Goal: Task Accomplishment & Management: Manage account settings

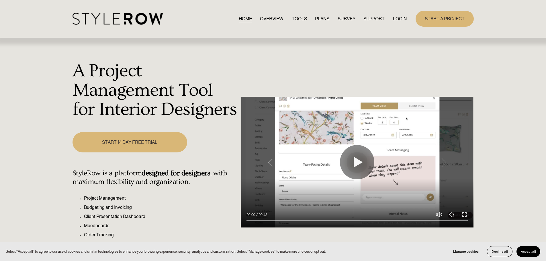
click at [408, 18] on div "START A PROJECT" at bounding box center [440, 19] width 67 height 16
click at [393, 18] on link "LOGIN" at bounding box center [400, 19] width 14 height 8
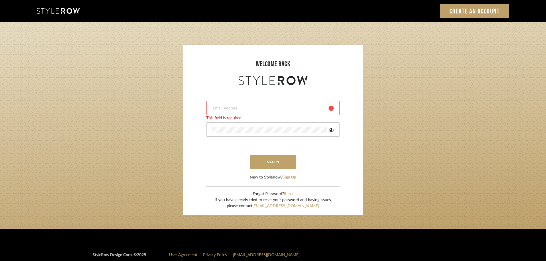
click at [237, 103] on div at bounding box center [273, 108] width 134 height 14
click at [216, 159] on form "This field is required This field is required sign in New to StyleRow? Sign Up" at bounding box center [273, 134] width 169 height 94
click at [218, 111] on div at bounding box center [273, 108] width 134 height 14
type input "angelena@mooseinteriordesigns.com"
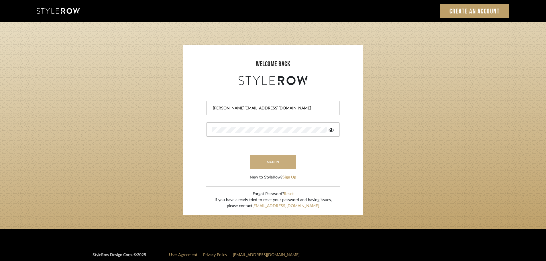
click at [267, 163] on button "sign in" at bounding box center [273, 161] width 46 height 13
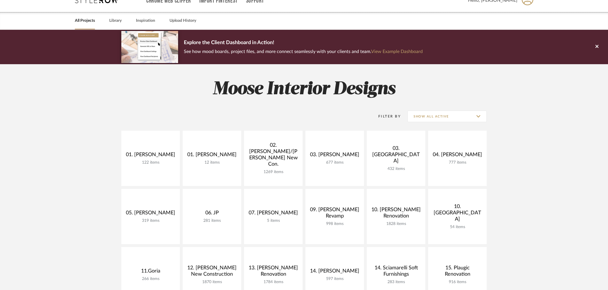
scroll to position [32, 0]
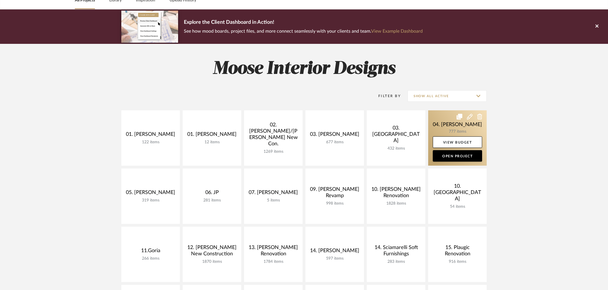
click at [464, 119] on link at bounding box center [457, 137] width 58 height 55
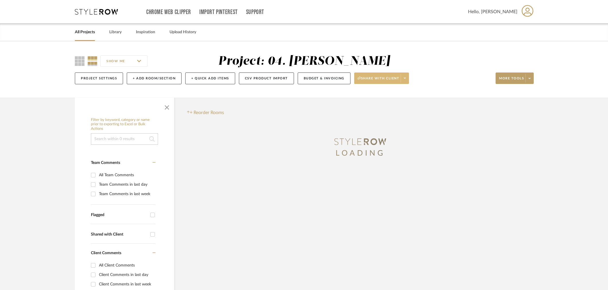
click at [405, 79] on icon at bounding box center [405, 78] width 2 height 3
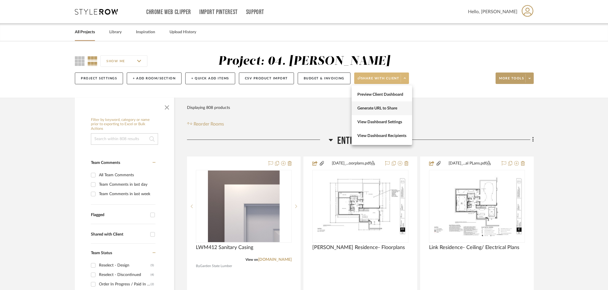
drag, startPoint x: 399, startPoint y: 92, endPoint x: 391, endPoint y: 106, distance: 15.6
click at [391, 106] on div "Preview Client Dashboard Generate URL to Share View Dashboard Settings View Das…" at bounding box center [381, 115] width 60 height 60
click at [407, 77] on span at bounding box center [404, 78] width 8 height 9
click at [371, 110] on span "Generate URL to Share" at bounding box center [381, 108] width 49 height 5
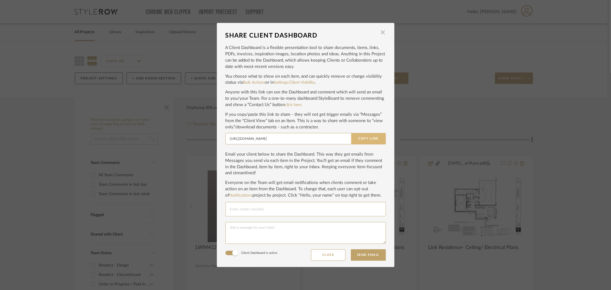
click at [365, 136] on button "Copy Link" at bounding box center [368, 138] width 35 height 11
click at [551, 169] on div "SHARE CLIENT DASHBOARD × A Client Dashboard is a flexible presentation tool to …" at bounding box center [305, 145] width 611 height 290
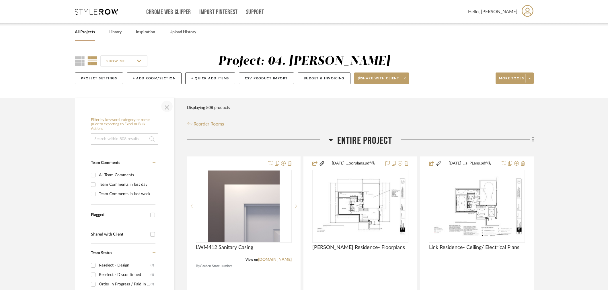
click at [170, 107] on span "button" at bounding box center [167, 106] width 14 height 14
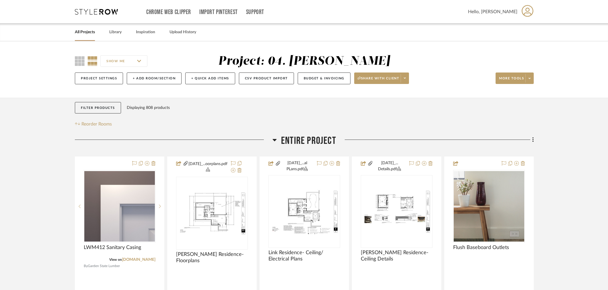
click at [310, 141] on span "Entire Project" at bounding box center [308, 141] width 55 height 12
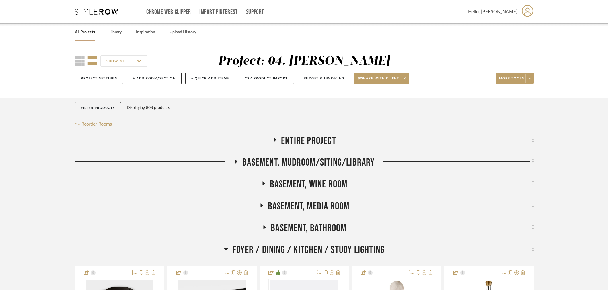
click at [309, 187] on span "Basement, Wine Room" at bounding box center [309, 184] width 78 height 12
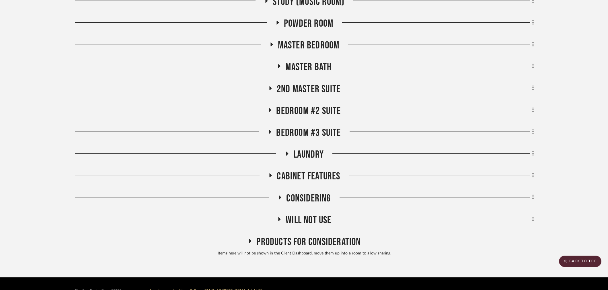
scroll to position [819, 0]
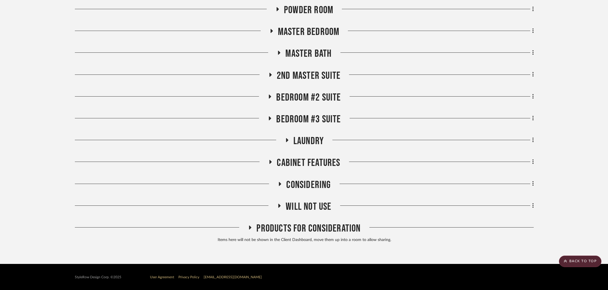
click at [293, 204] on span "Will NOT Use" at bounding box center [309, 207] width 46 height 12
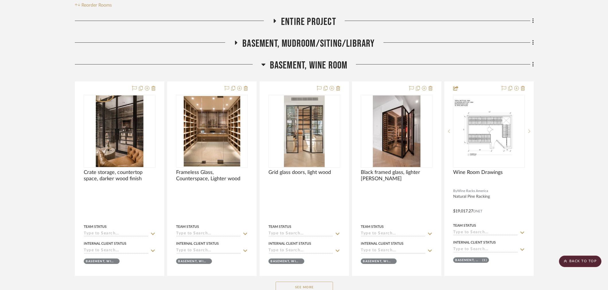
scroll to position [119, 0]
click at [532, 66] on icon at bounding box center [533, 65] width 2 height 6
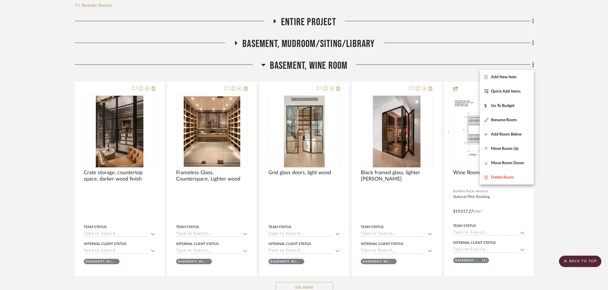
click at [556, 115] on div at bounding box center [304, 145] width 608 height 290
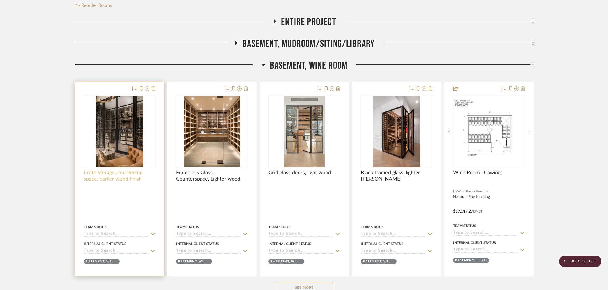
click at [120, 173] on span "Crate storage, countertop space, darker wood finish" at bounding box center [120, 176] width 72 height 13
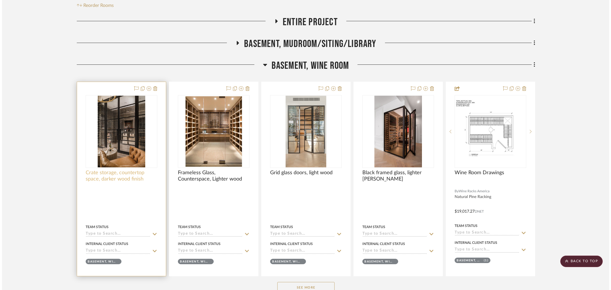
scroll to position [0, 0]
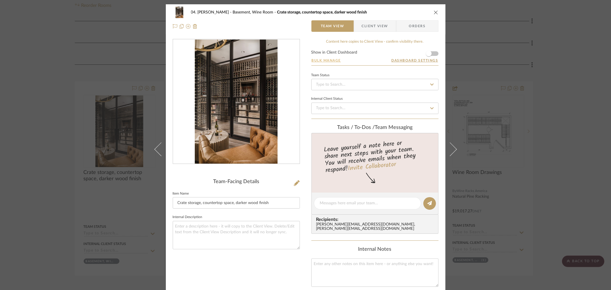
click at [327, 59] on button "Bulk Manage" at bounding box center [327, 60] width 30 height 5
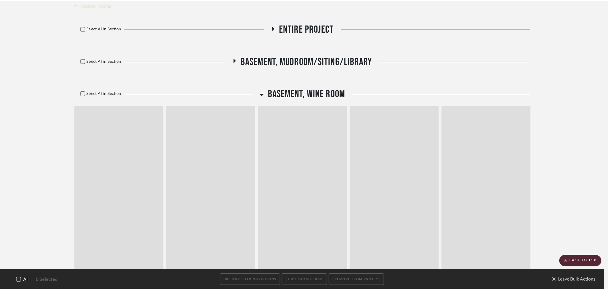
scroll to position [119, 0]
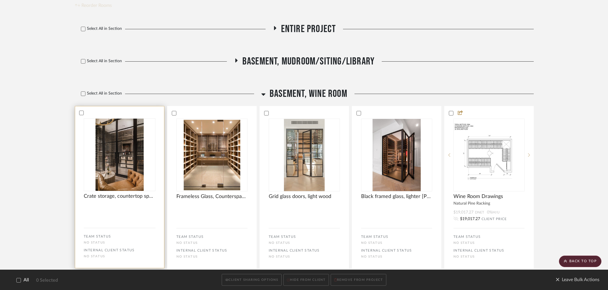
click at [84, 113] on div at bounding box center [119, 112] width 89 height 5
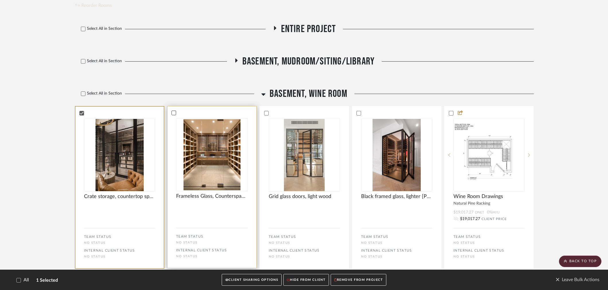
click at [174, 113] on icon at bounding box center [174, 113] width 4 height 3
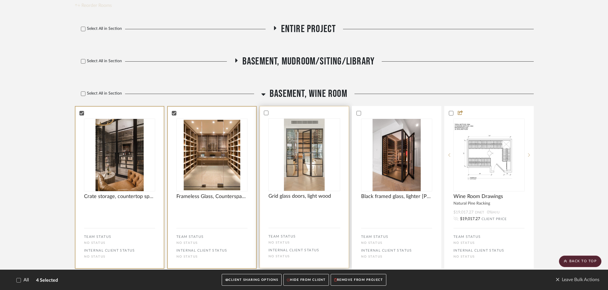
click at [271, 114] on div at bounding box center [304, 112] width 89 height 5
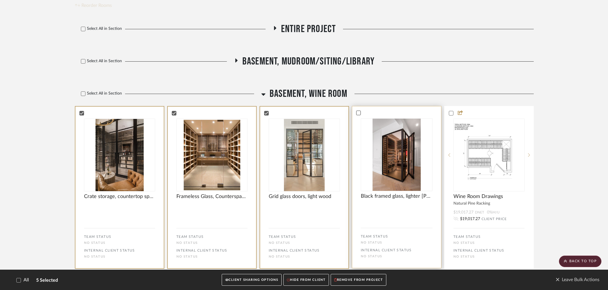
click at [356, 112] on icon at bounding box center [358, 113] width 4 height 4
click at [253, 282] on button "CLIENT SHARING OPTIONS" at bounding box center [252, 280] width 60 height 12
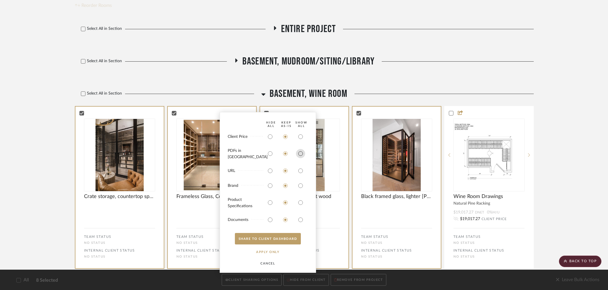
click at [299, 156] on input "radio" at bounding box center [300, 153] width 9 height 9
radio input "true"
click at [265, 237] on button "SHARE TO CLIENT Dashboard" at bounding box center [268, 238] width 66 height 11
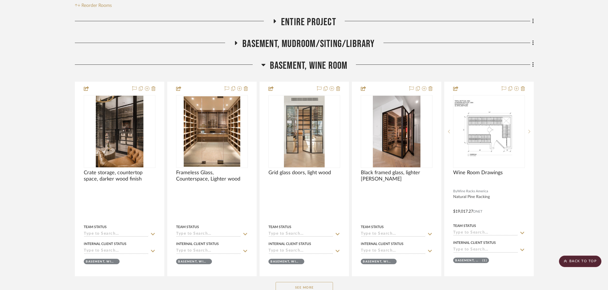
click at [312, 73] on div "Basement, Wine Room" at bounding box center [304, 67] width 459 height 15
click at [312, 69] on span "Basement, Wine Room" at bounding box center [309, 66] width 78 height 12
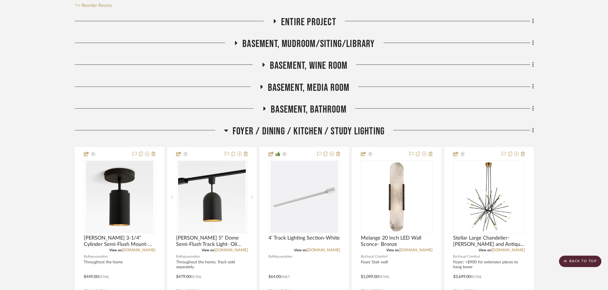
click at [310, 129] on span "Foyer / Dining / Kitchen / Study Lighting" at bounding box center [308, 131] width 152 height 12
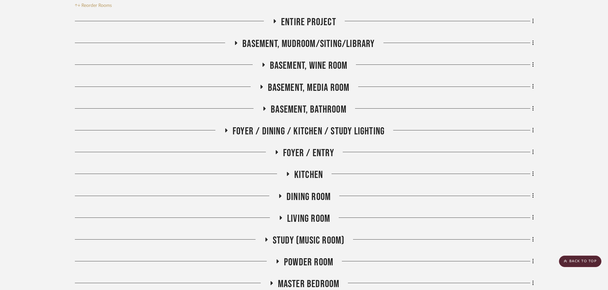
click at [313, 173] on span "Kitchen" at bounding box center [308, 175] width 29 height 12
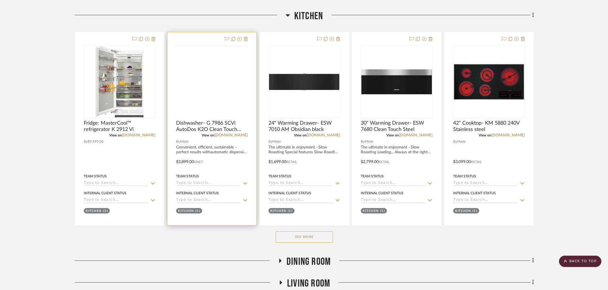
scroll to position [278, 0]
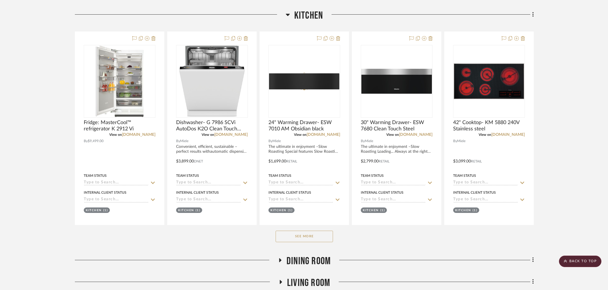
click at [306, 239] on button "See More" at bounding box center [304, 236] width 57 height 11
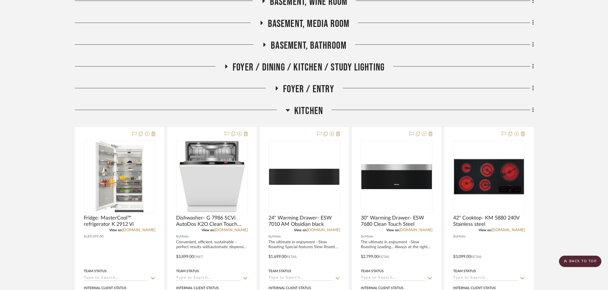
scroll to position [182, 0]
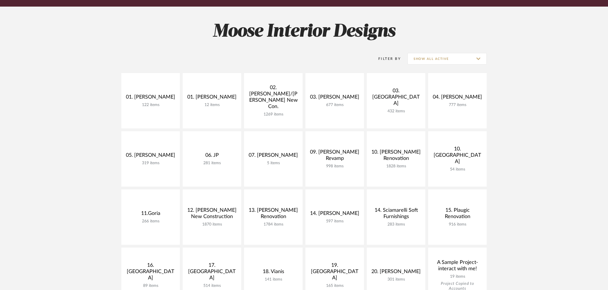
scroll to position [95, 0]
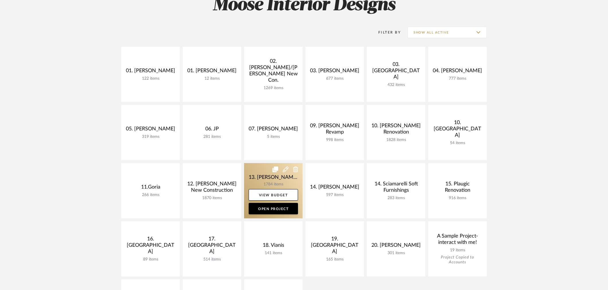
click at [253, 179] on link at bounding box center [273, 190] width 58 height 55
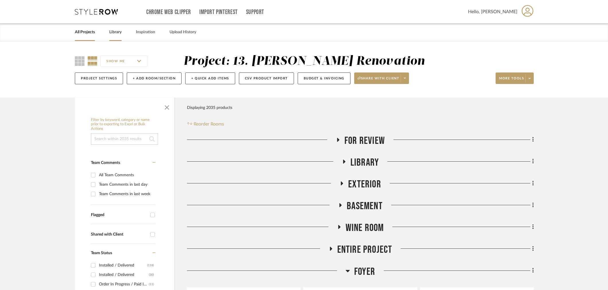
click at [118, 32] on link "Library" at bounding box center [115, 32] width 12 height 8
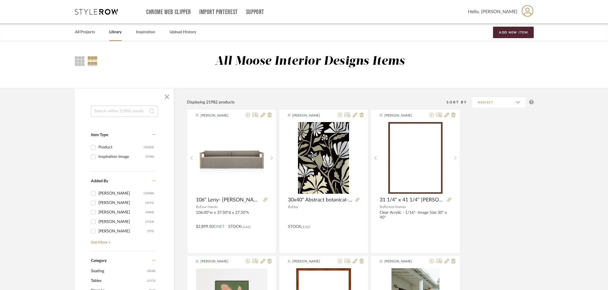
click at [122, 114] on input at bounding box center [124, 110] width 67 height 11
type input "xo u"
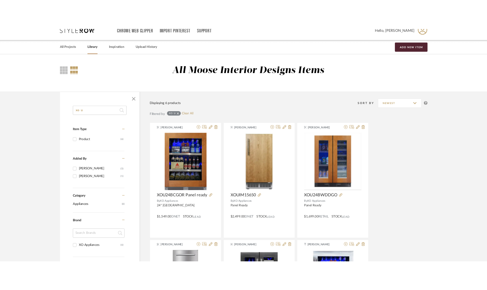
scroll to position [32, 0]
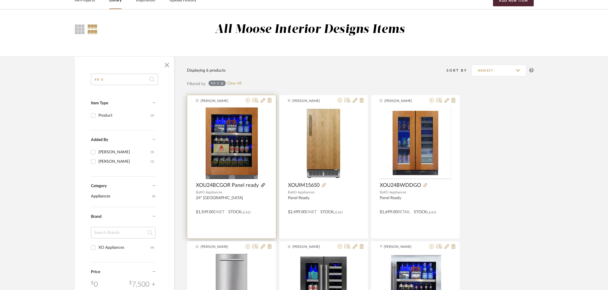
click at [264, 185] on icon at bounding box center [263, 185] width 4 height 4
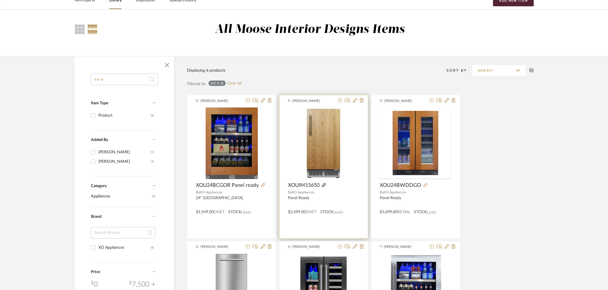
click at [323, 185] on icon at bounding box center [324, 185] width 4 height 4
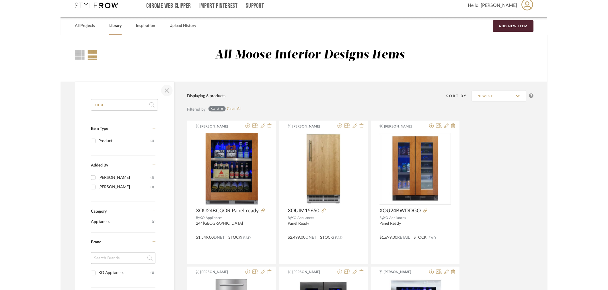
scroll to position [0, 0]
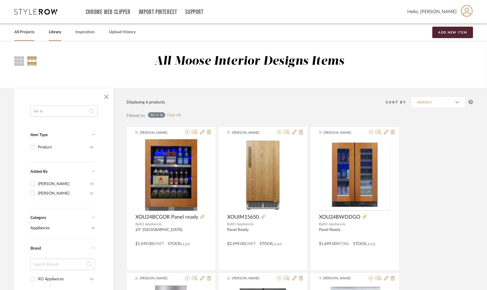
click at [21, 31] on link "All Projects" at bounding box center [24, 32] width 20 height 8
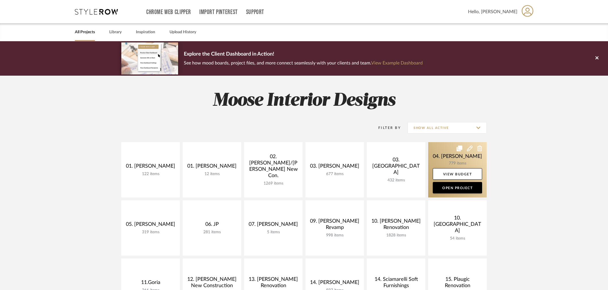
click at [444, 162] on link at bounding box center [457, 169] width 58 height 55
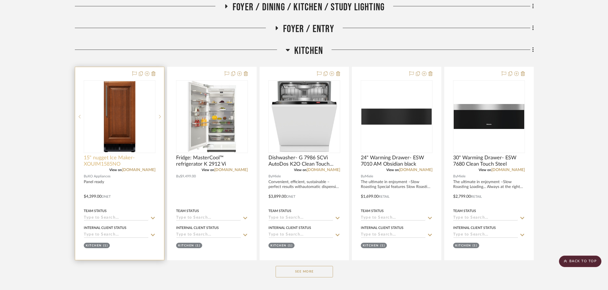
scroll to position [255, 0]
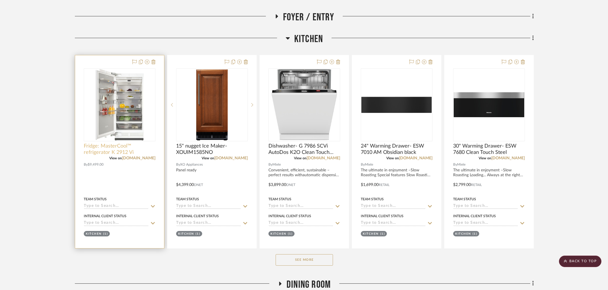
click at [107, 144] on span "Fridge: MasterCool™ refrigerator K 2912 Vi" at bounding box center [120, 149] width 72 height 13
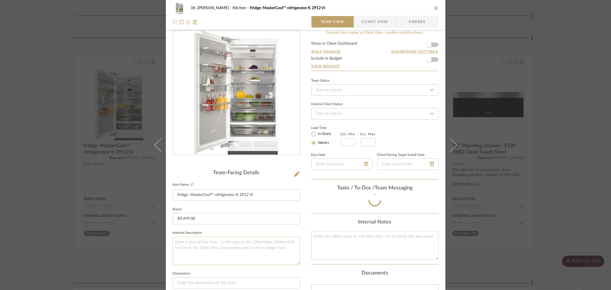
scroll to position [32, 0]
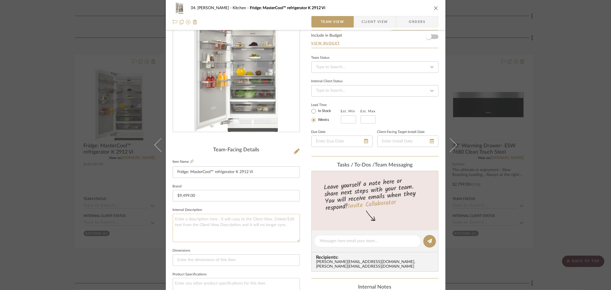
click at [215, 219] on textarea at bounding box center [236, 228] width 127 height 28
type textarea "waiting to hear confimation from Reno's about something that is not panel ready"
click at [222, 244] on sr-form-field "Internal Description waiting to hear confimation from Reno's about something th…" at bounding box center [236, 226] width 127 height 41
click at [552, 208] on div "04. Linck Kitchen Fridge: MasterCool™ refrigerator K 2912 Vi Team View Client V…" at bounding box center [305, 145] width 611 height 290
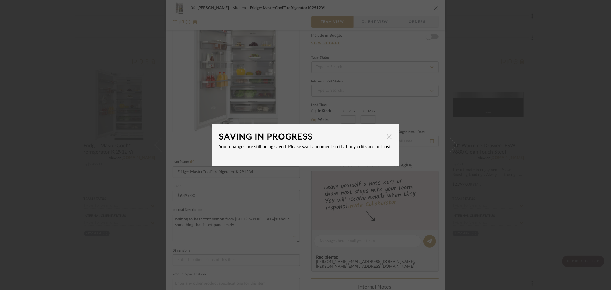
drag, startPoint x: 391, startPoint y: 133, endPoint x: 386, endPoint y: 135, distance: 4.8
click at [391, 134] on dialog-content "SAVING IN PROGRESS × Your changes are still being saved. Please wait a moment s…" at bounding box center [305, 145] width 187 height 43
click at [384, 137] on span "button" at bounding box center [389, 136] width 11 height 11
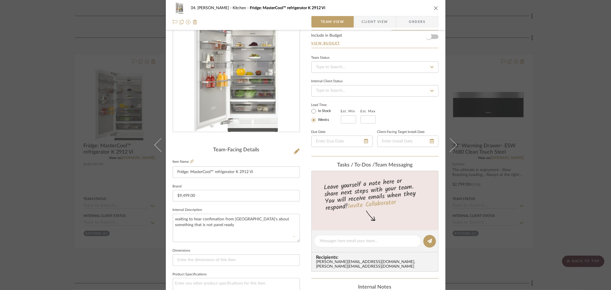
click at [559, 187] on div "04. Linck Kitchen Fridge: MasterCool™ refrigerator K 2912 Vi Team View Client V…" at bounding box center [305, 145] width 611 height 290
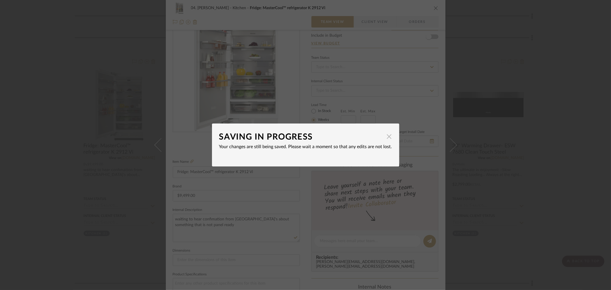
click at [388, 135] on span "button" at bounding box center [389, 136] width 11 height 11
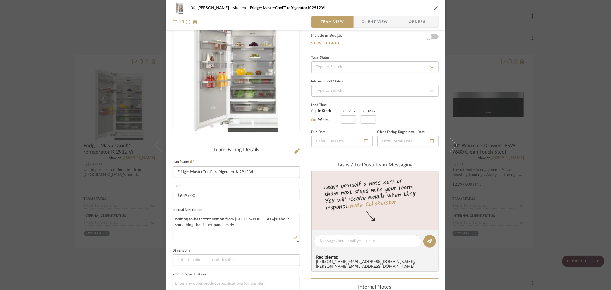
click at [297, 249] on fieldset "Dimensions" at bounding box center [236, 256] width 127 height 19
click at [581, 175] on div "04. Linck Kitchen Fridge: MasterCool™ refrigerator K 2912 Vi Team View Client V…" at bounding box center [305, 145] width 611 height 290
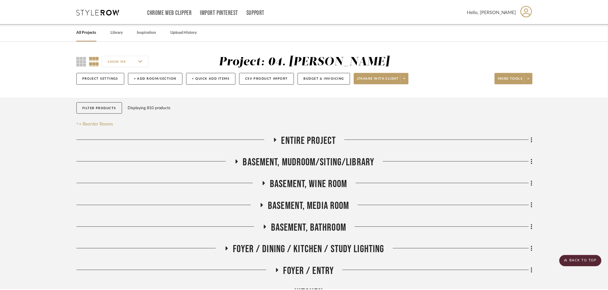
scroll to position [255, 0]
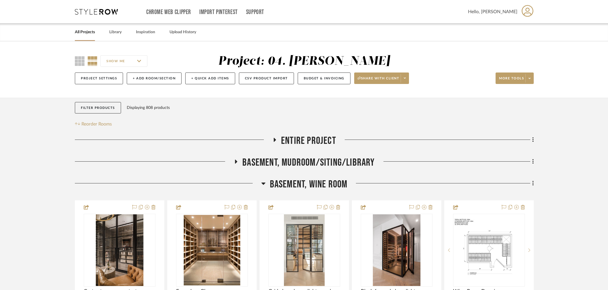
click at [87, 33] on link "All Projects" at bounding box center [85, 32] width 20 height 8
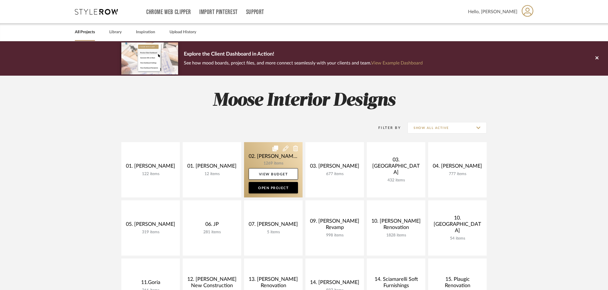
click at [270, 166] on link at bounding box center [273, 169] width 58 height 55
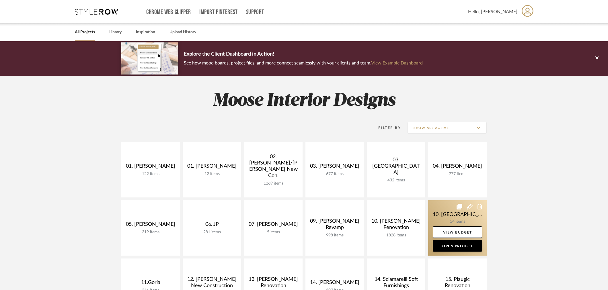
click at [457, 222] on link at bounding box center [457, 227] width 58 height 55
